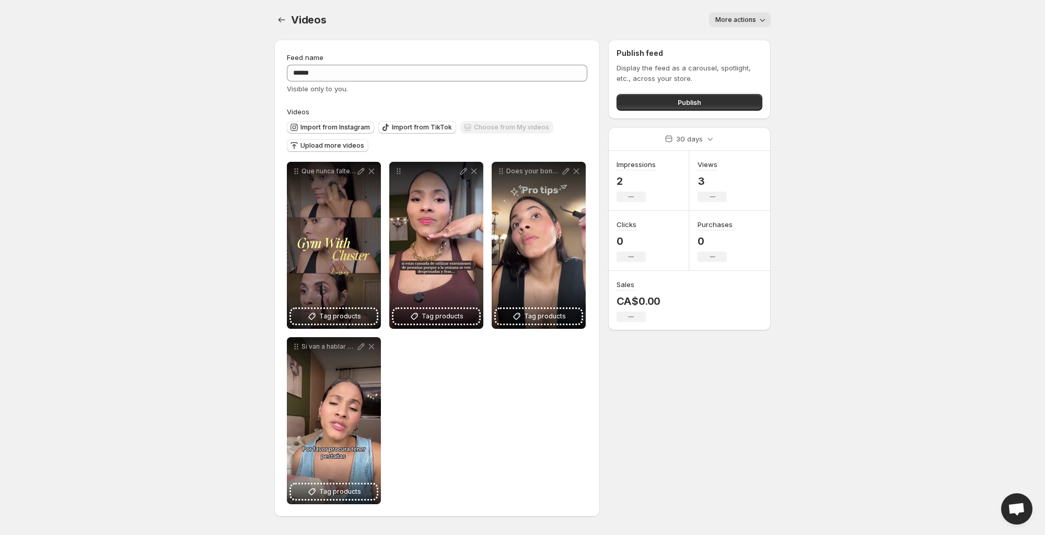
click at [744, 19] on span "More actions" at bounding box center [735, 20] width 41 height 8
click at [765, 23] on icon "button" at bounding box center [762, 20] width 10 height 10
click at [766, 23] on icon "button" at bounding box center [762, 20] width 10 height 10
click at [590, 0] on div "Videos. This page is ready Videos More actions More actions More actions" at bounding box center [522, 20] width 496 height 40
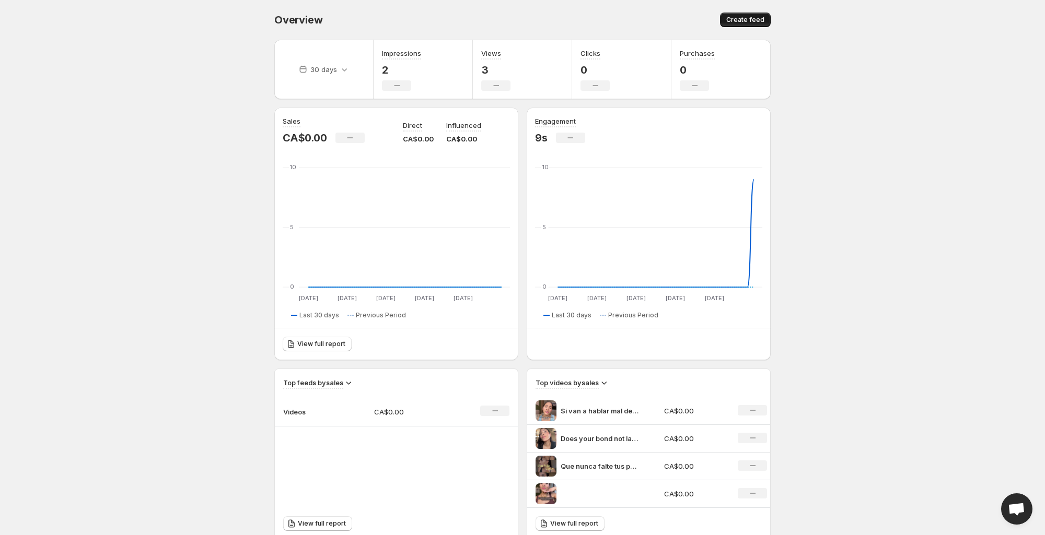
click at [750, 24] on span "Create feed" at bounding box center [745, 20] width 38 height 8
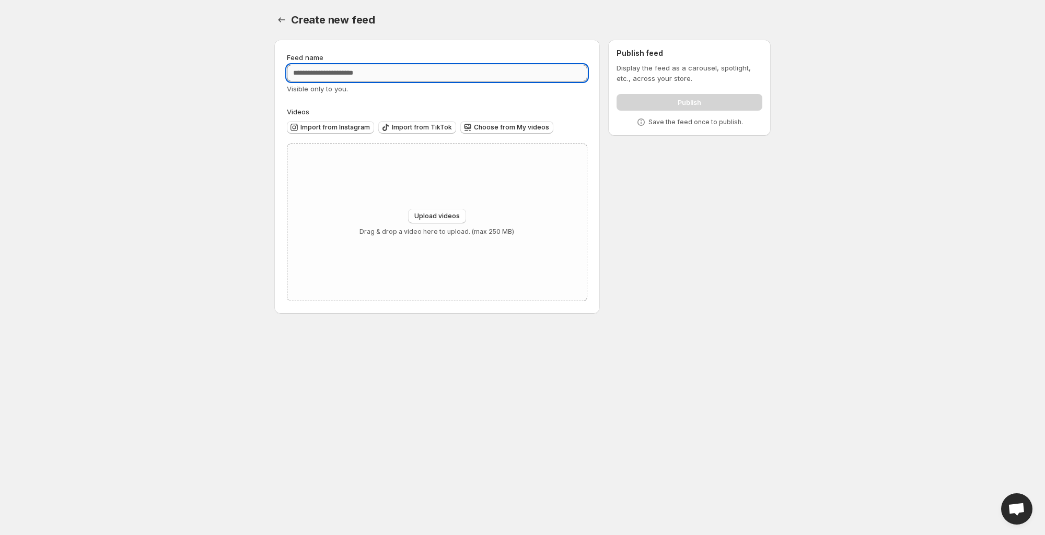
click at [435, 67] on input "Feed name" at bounding box center [437, 73] width 300 height 17
paste input "text"
type input "**********"
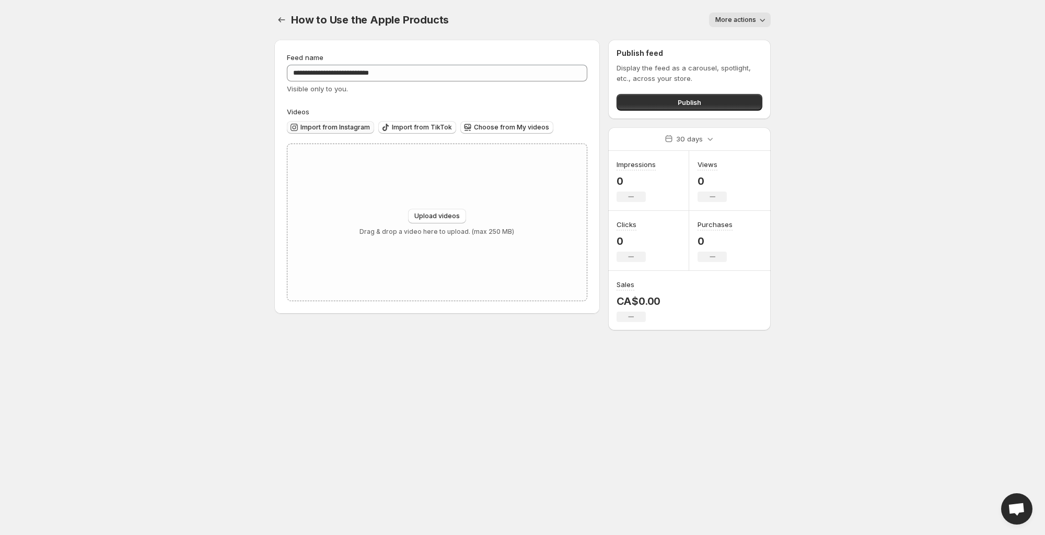
click at [334, 125] on span "Import from Instagram" at bounding box center [334, 127] width 69 height 8
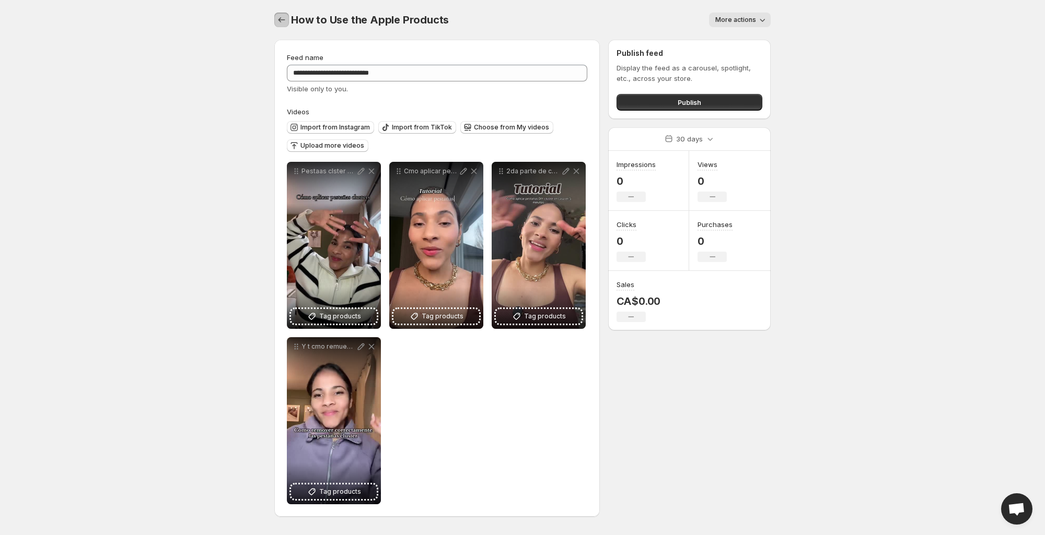
click at [282, 22] on icon "Settings" at bounding box center [281, 20] width 10 height 10
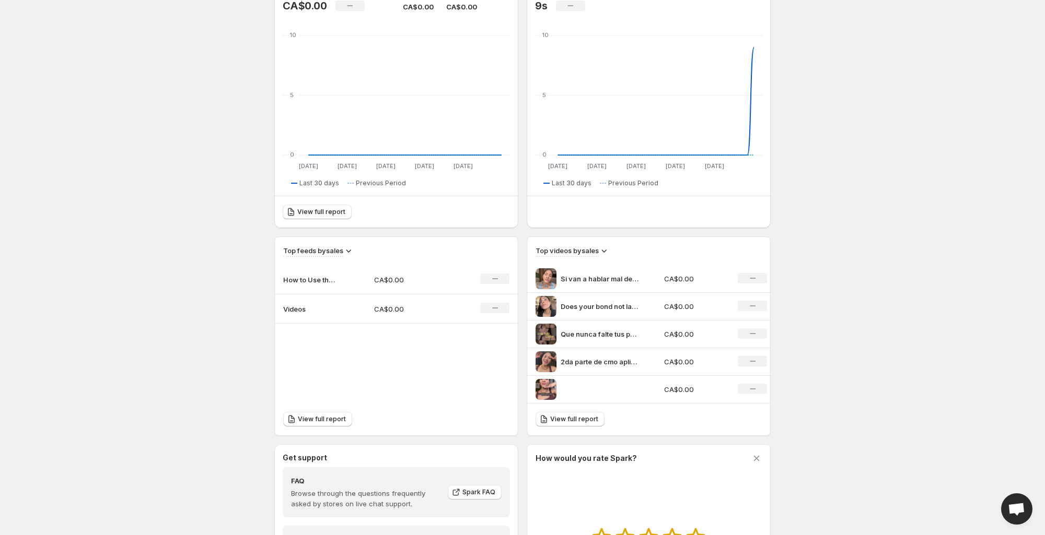
scroll to position [68, 0]
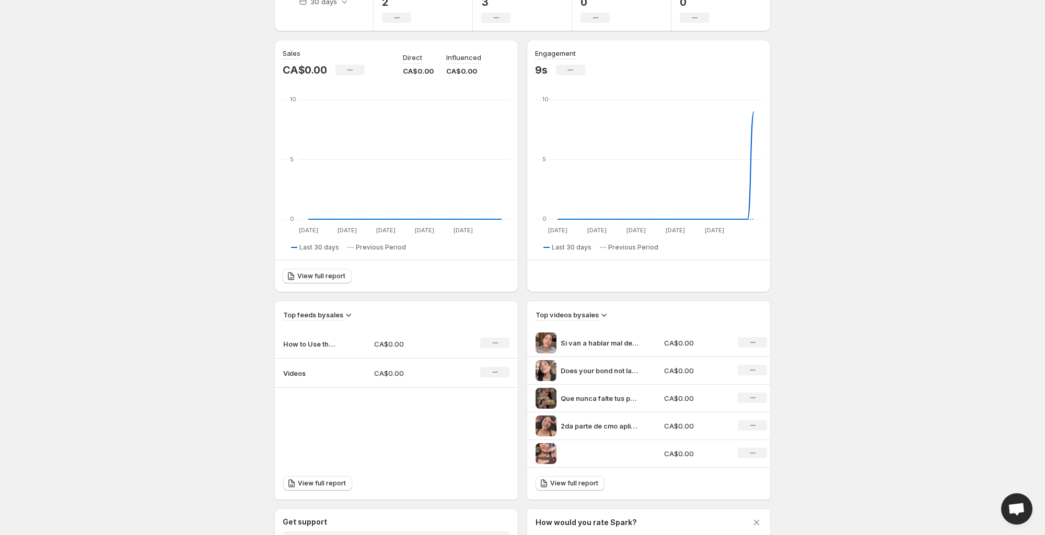
click at [299, 379] on td "Videos" at bounding box center [320, 373] width 91 height 29
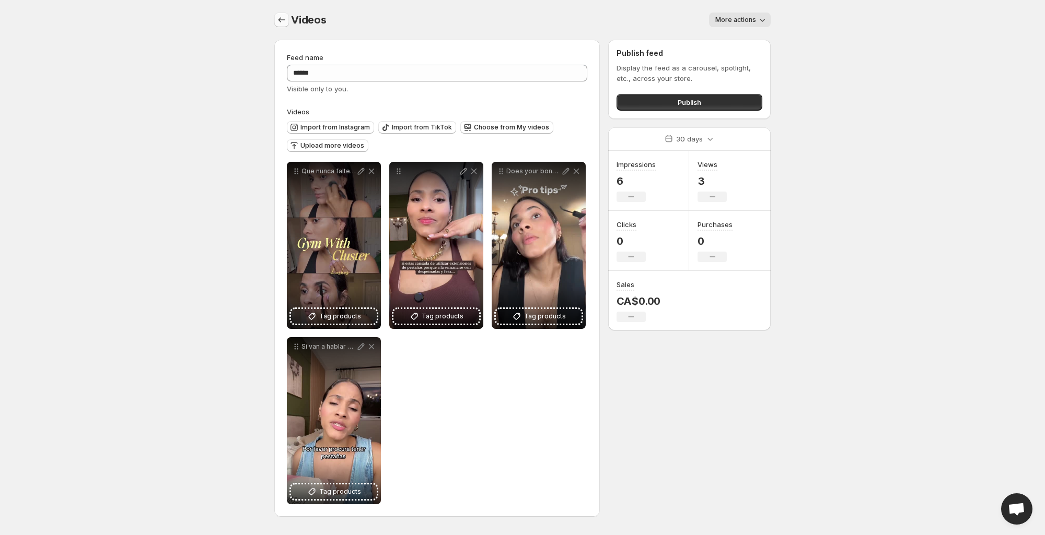
click at [284, 21] on icon "Settings" at bounding box center [281, 20] width 10 height 10
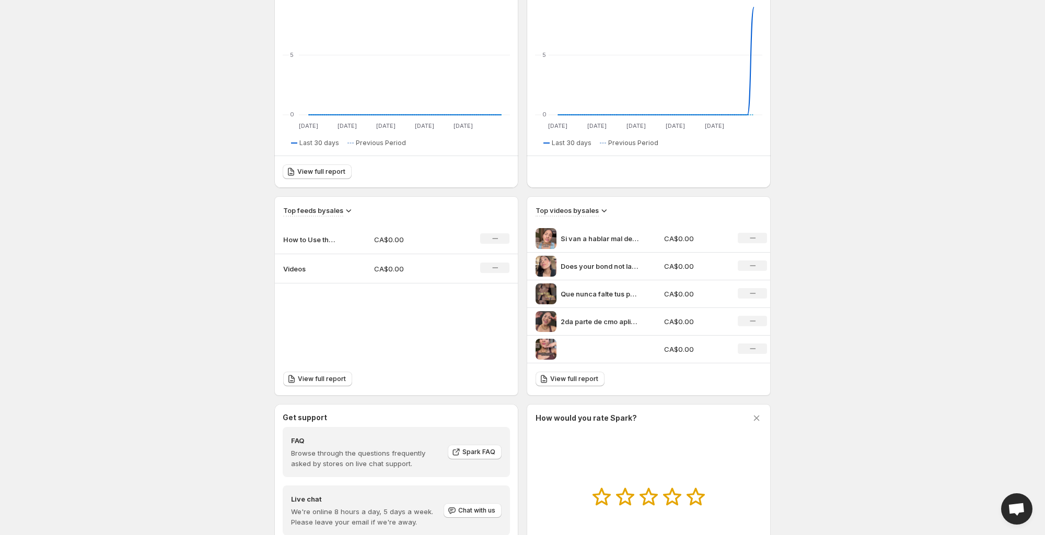
scroll to position [265, 0]
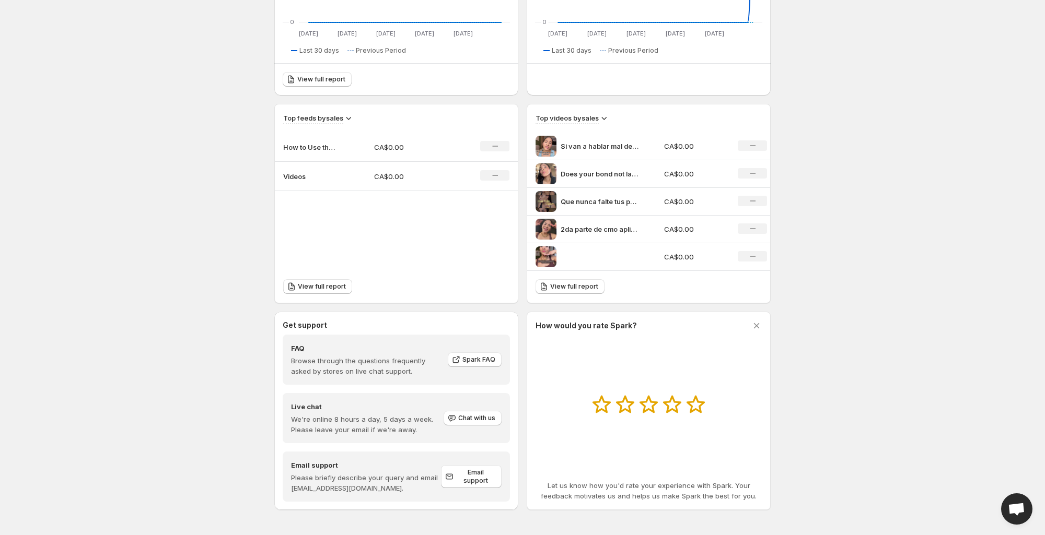
click at [500, 140] on td "No change" at bounding box center [487, 147] width 61 height 29
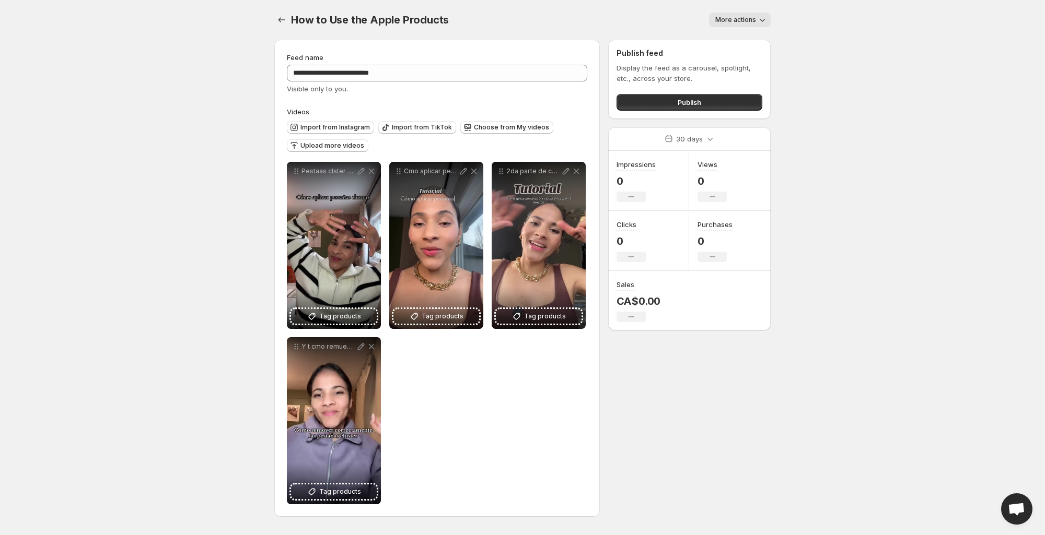
click at [499, 146] on div "Import from Instagram Import from TikTok Choose from My videos Upload more vide…" at bounding box center [435, 135] width 305 height 37
click at [761, 18] on icon "button" at bounding box center [762, 20] width 10 height 10
drag, startPoint x: 506, startPoint y: 16, endPoint x: 341, endPoint y: 11, distance: 165.1
click at [503, 16] on div "More actions" at bounding box center [615, 20] width 309 height 15
click at [273, 15] on div "**********" at bounding box center [522, 265] width 521 height 530
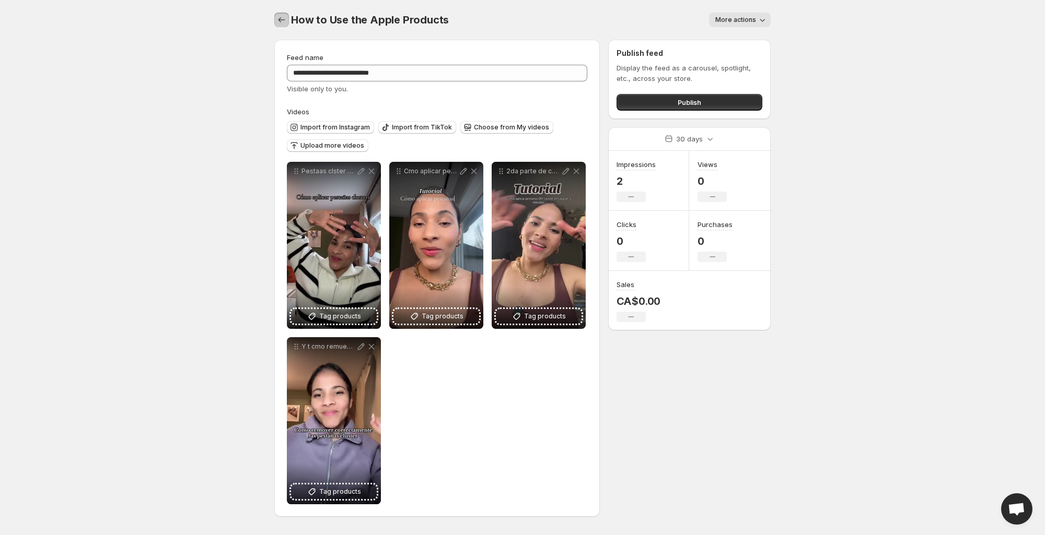
click at [277, 17] on icon "Settings" at bounding box center [281, 20] width 10 height 10
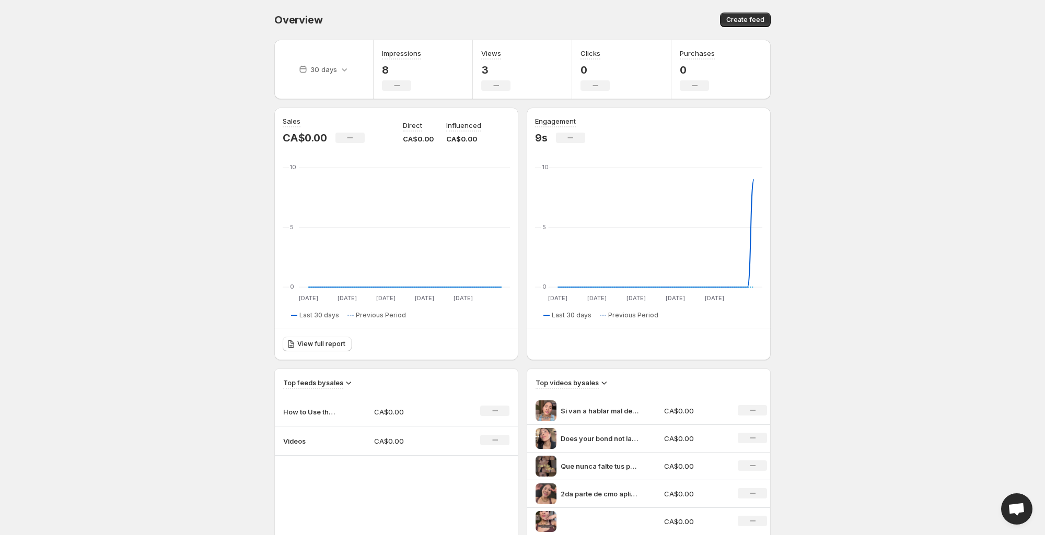
click at [870, 25] on body "Home Feeds Videos Subscription Settings Overview. This page is ready Overview C…" at bounding box center [522, 267] width 1045 height 535
click at [880, 49] on body "Home Feeds Videos Subscription Settings Overview. This page is ready Overview C…" at bounding box center [522, 267] width 1045 height 535
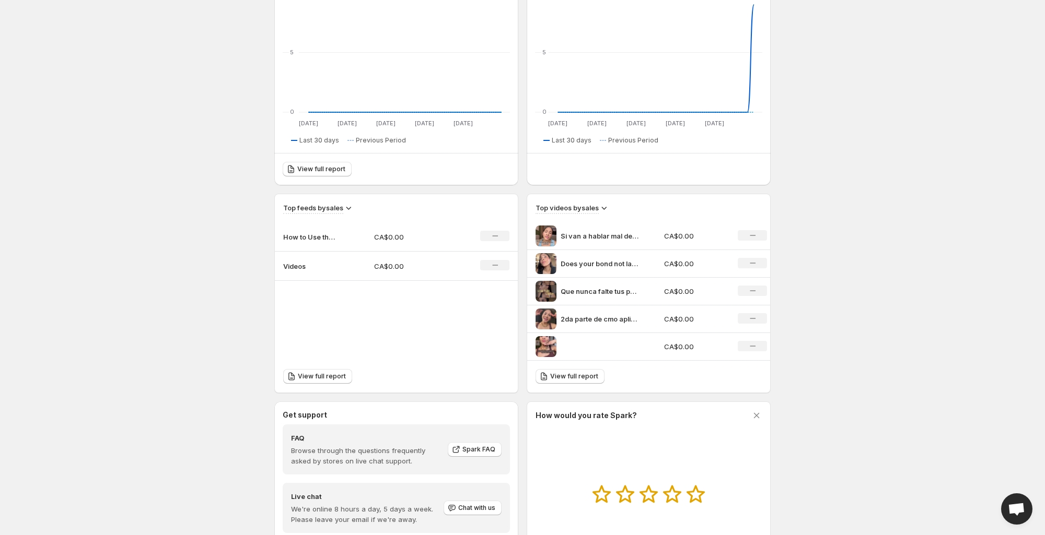
scroll to position [248, 0]
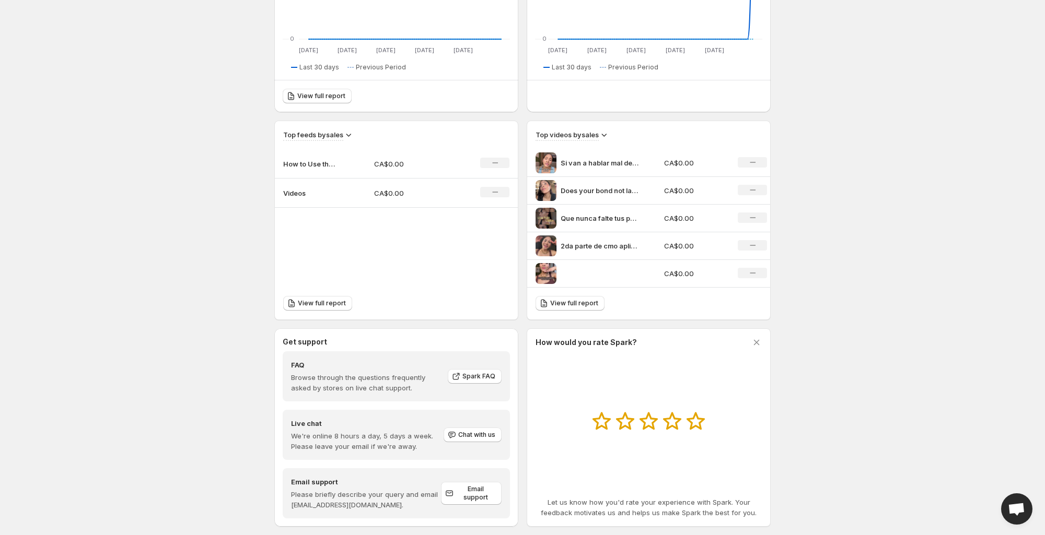
click at [340, 163] on td "How to Use the Apple Products" at bounding box center [320, 163] width 91 height 29
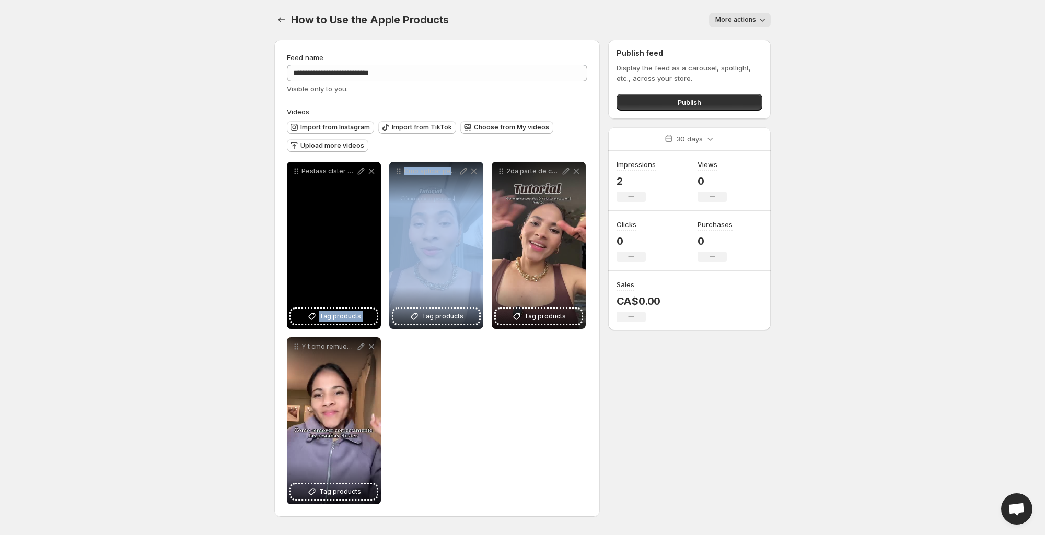
drag, startPoint x: 456, startPoint y: 235, endPoint x: 469, endPoint y: 226, distance: 15.7
click at [367, 226] on div "**********" at bounding box center [437, 333] width 300 height 343
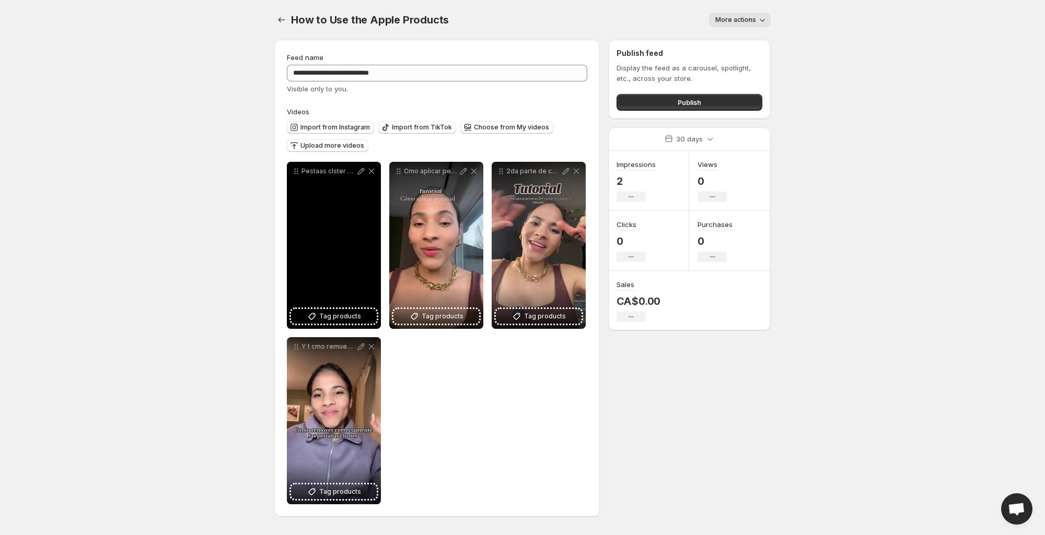
click at [367, 194] on div "Pestaas clster en 10 minutos que puedes hacer t misma en casa Antes de que vuel…" at bounding box center [334, 245] width 94 height 167
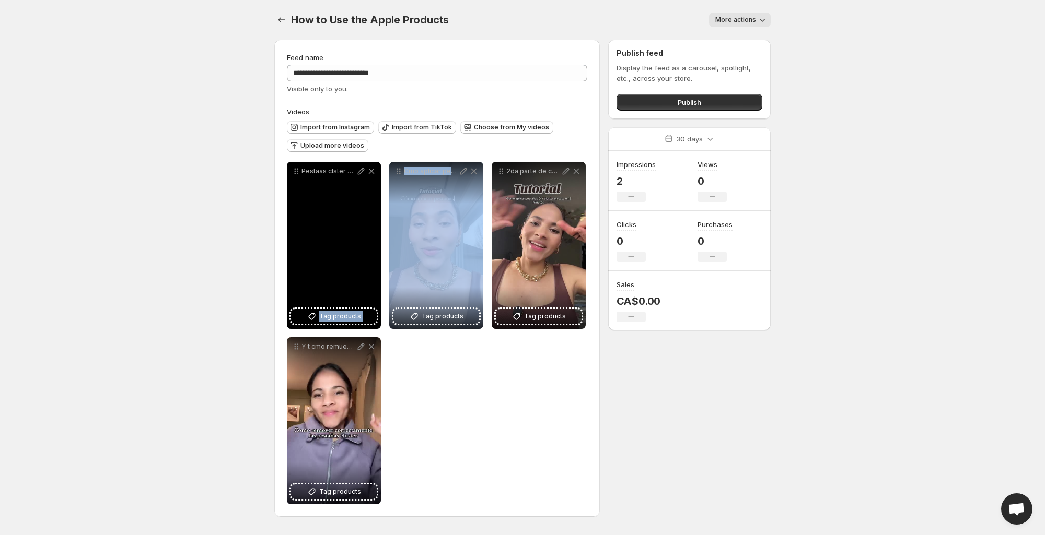
drag, startPoint x: 453, startPoint y: 286, endPoint x: 327, endPoint y: 255, distance: 129.1
click at [332, 281] on div "**********" at bounding box center [437, 333] width 300 height 343
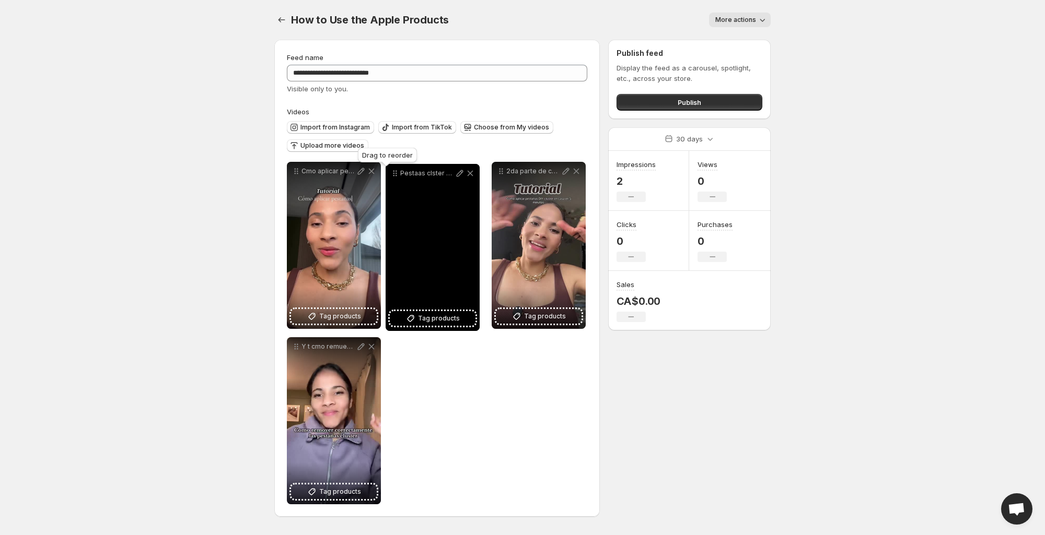
drag, startPoint x: 296, startPoint y: 172, endPoint x: 411, endPoint y: 185, distance: 115.1
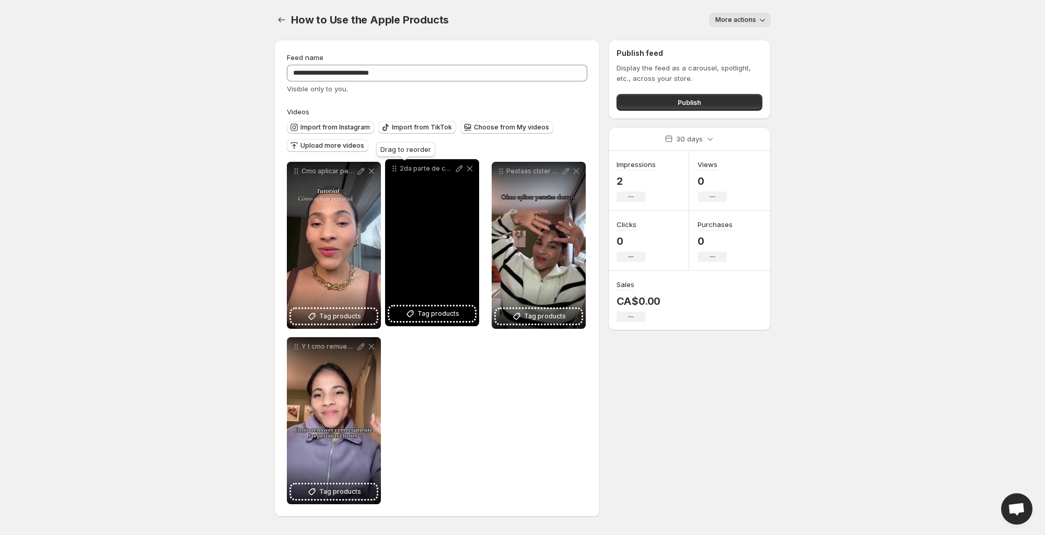
drag, startPoint x: 503, startPoint y: 173, endPoint x: 401, endPoint y: 171, distance: 101.9
click at [400, 171] on icon at bounding box center [394, 168] width 10 height 10
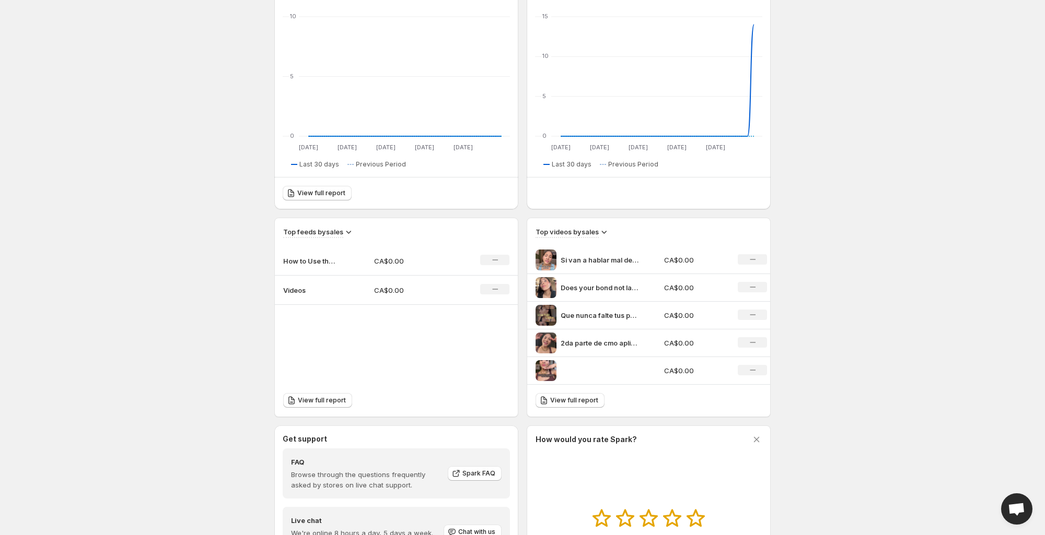
scroll to position [178, 0]
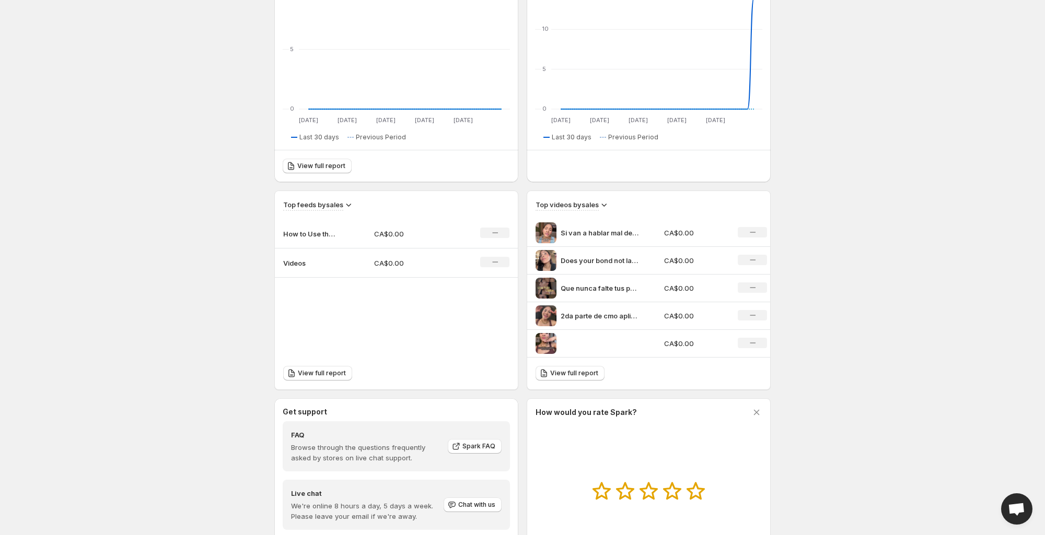
click at [330, 236] on p "How to Use the Apple Products" at bounding box center [309, 234] width 52 height 10
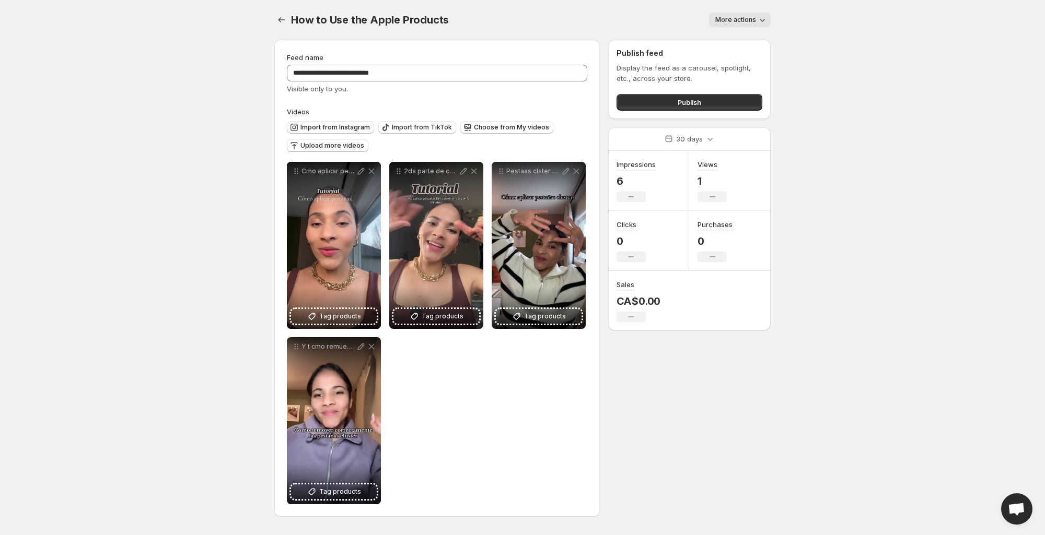
click at [322, 124] on span "Import from Instagram" at bounding box center [334, 127] width 69 height 8
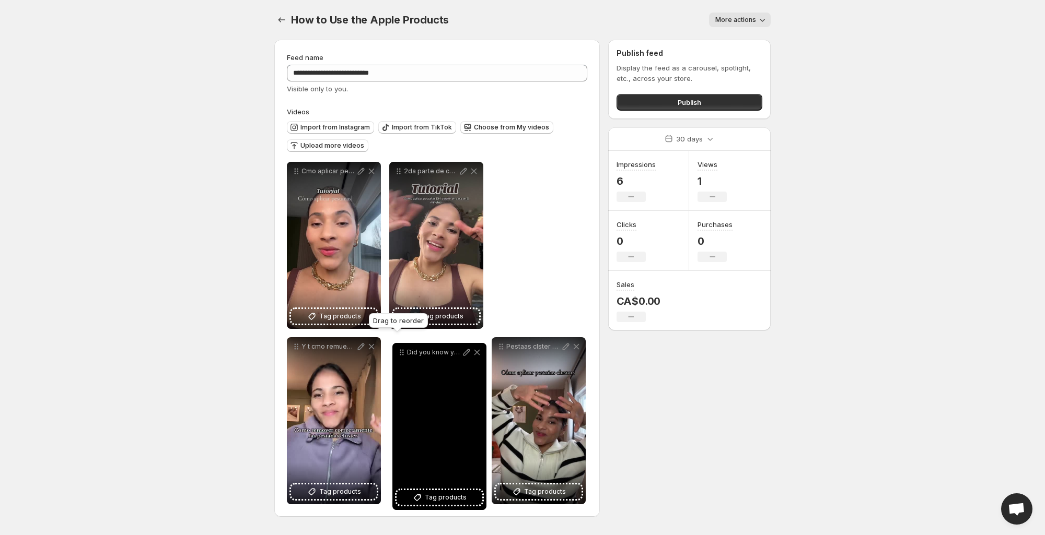
drag, startPoint x: 295, startPoint y: 173, endPoint x: 400, endPoint y: 355, distance: 209.7
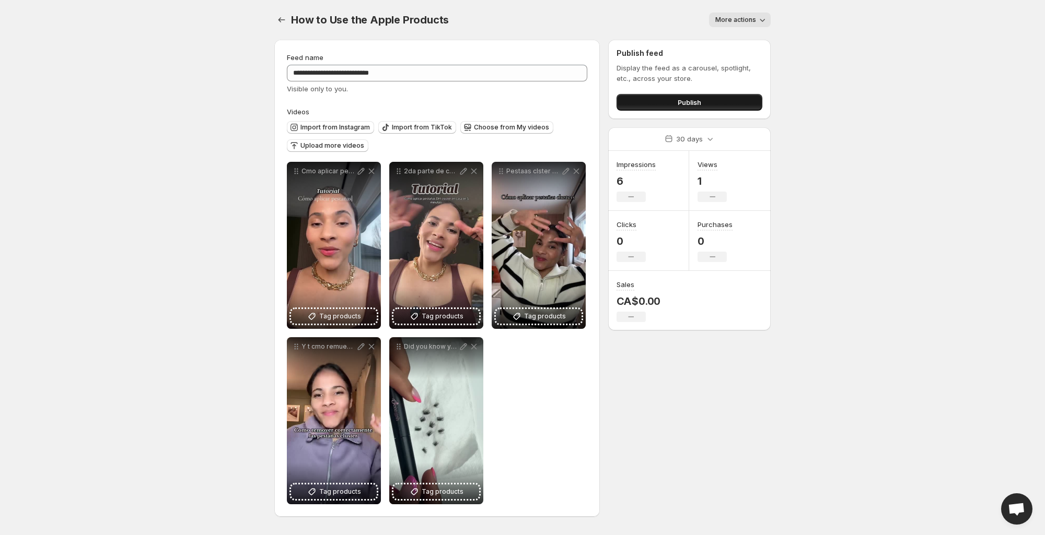
click at [681, 105] on span "Publish" at bounding box center [689, 102] width 24 height 10
click at [760, 22] on icon "button" at bounding box center [762, 20] width 10 height 10
click at [810, 37] on body "**********" at bounding box center [522, 267] width 1045 height 535
click at [758, 24] on icon "button" at bounding box center [762, 20] width 10 height 10
click at [799, 43] on body "**********" at bounding box center [522, 267] width 1045 height 535
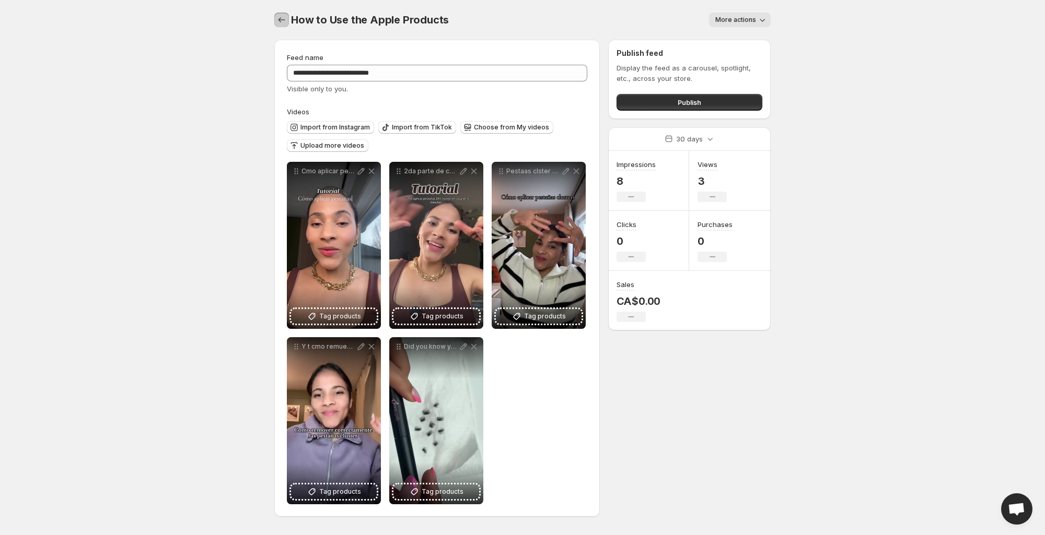
click at [278, 18] on icon "Settings" at bounding box center [281, 20] width 10 height 10
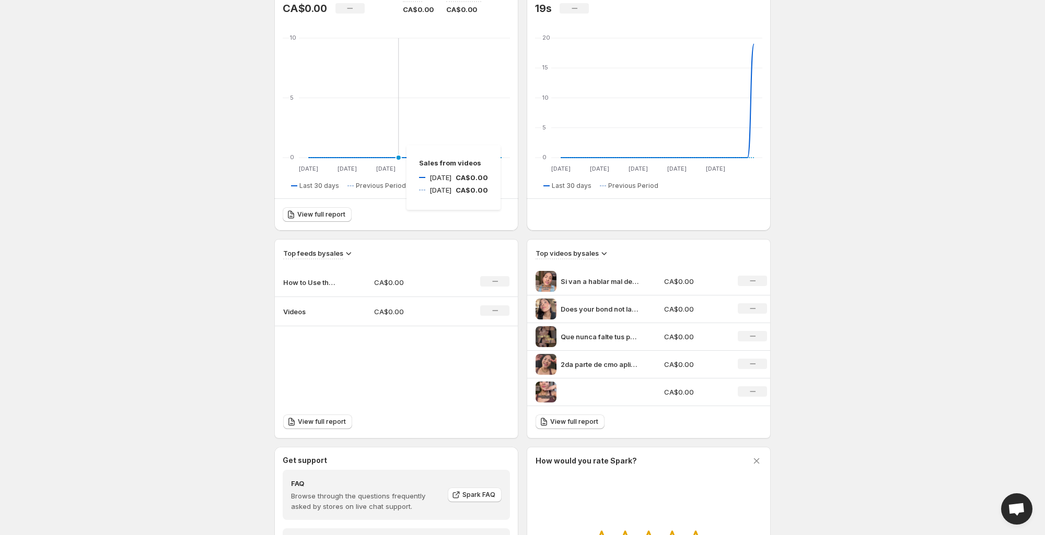
scroll to position [192, 0]
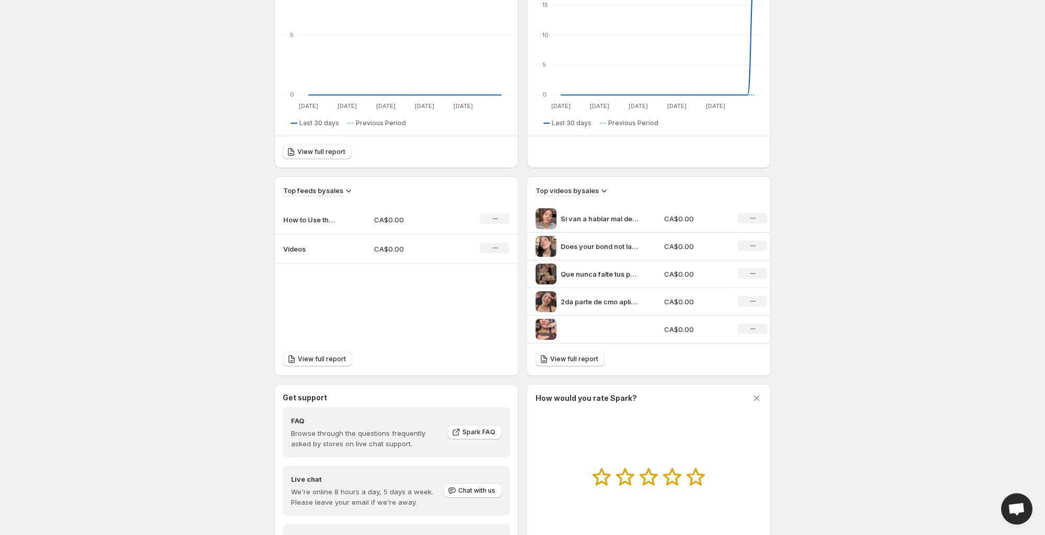
click at [322, 214] on td "How to Use the Apple Products" at bounding box center [320, 219] width 91 height 29
